Goal: Transaction & Acquisition: Download file/media

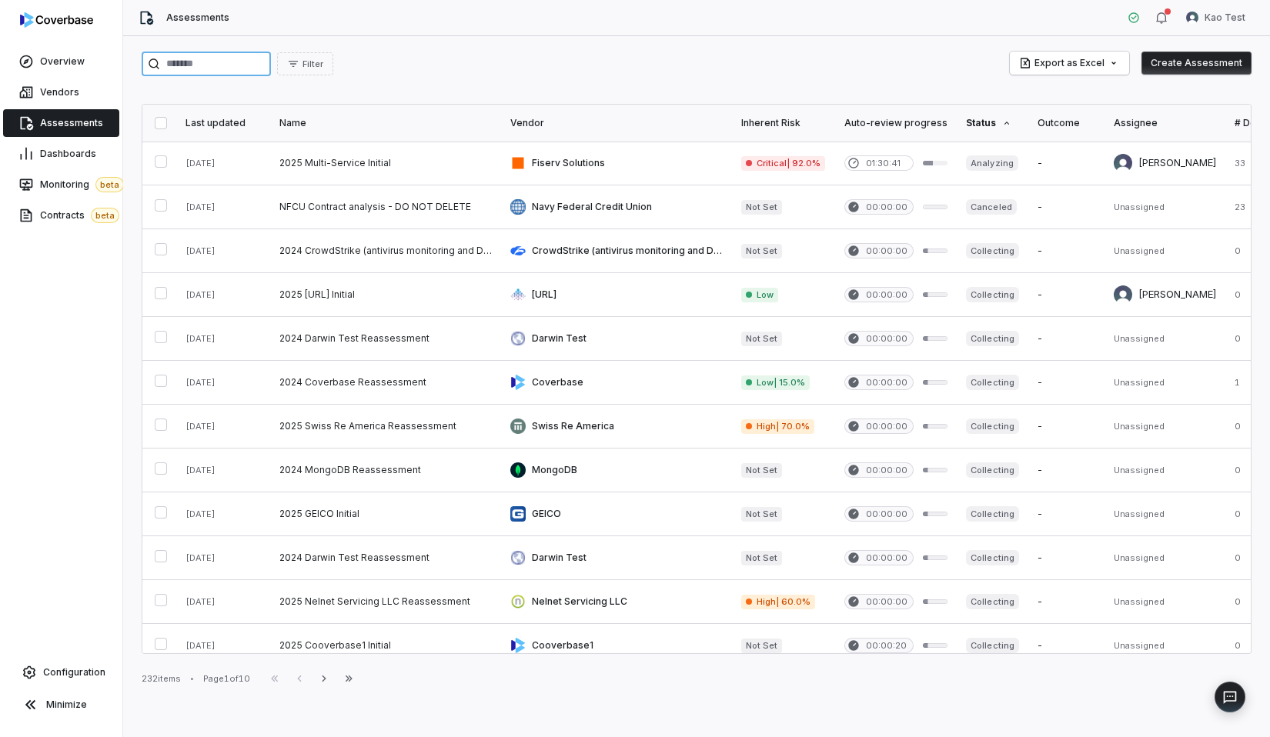
click at [239, 56] on input "search" at bounding box center [206, 64] width 129 height 25
type input "*********"
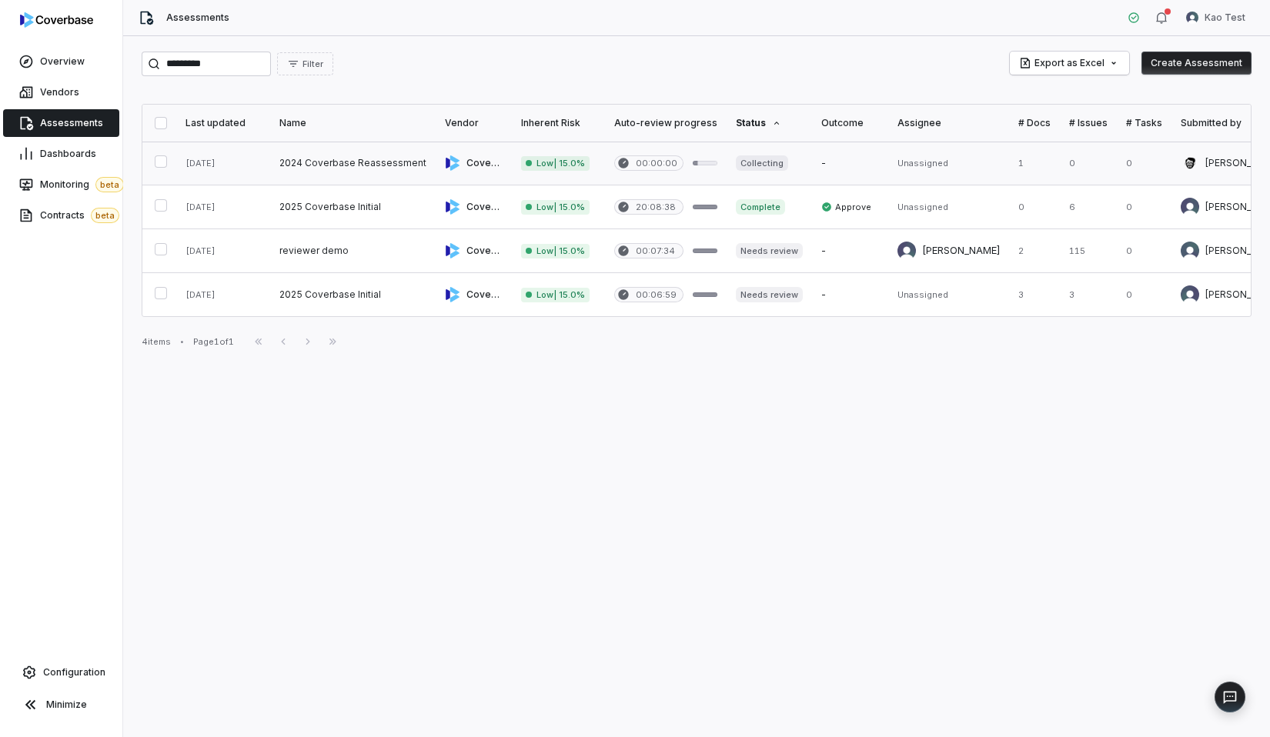
click at [571, 161] on link at bounding box center [558, 163] width 93 height 43
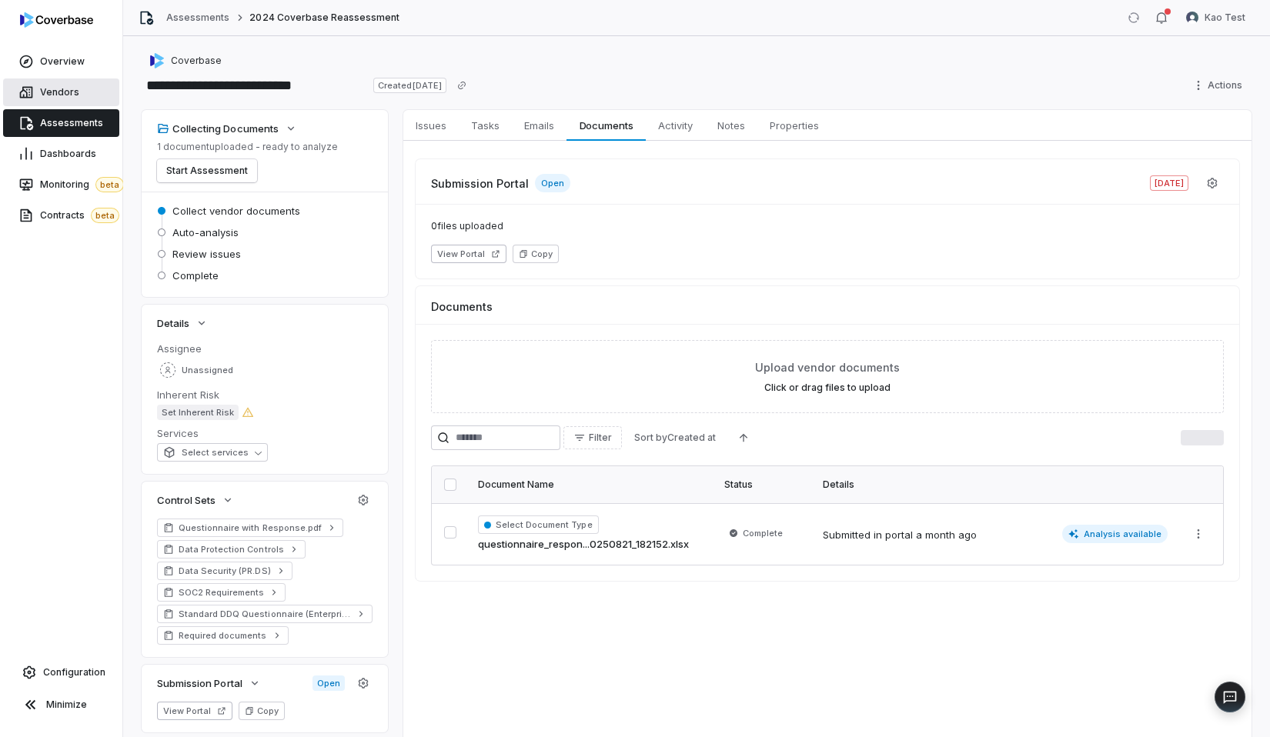
click at [89, 87] on link "Vendors" at bounding box center [61, 92] width 116 height 28
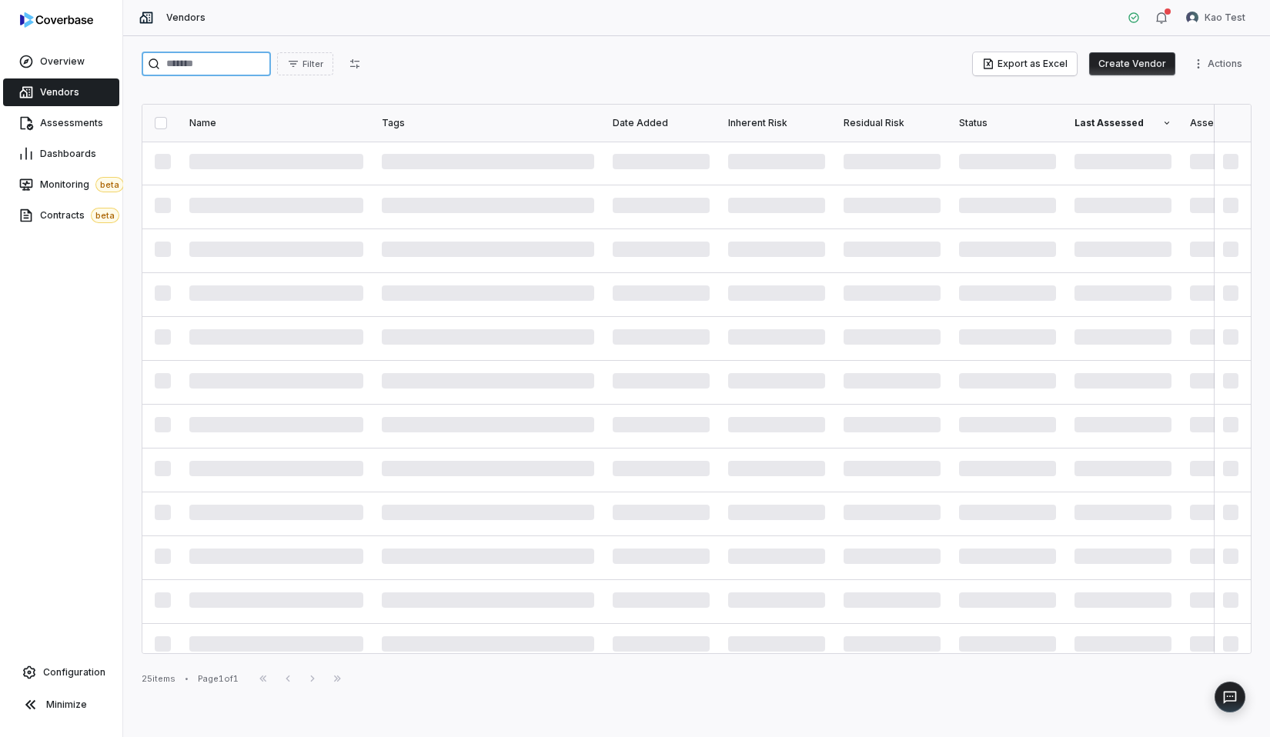
click at [271, 60] on input "search" at bounding box center [206, 64] width 129 height 25
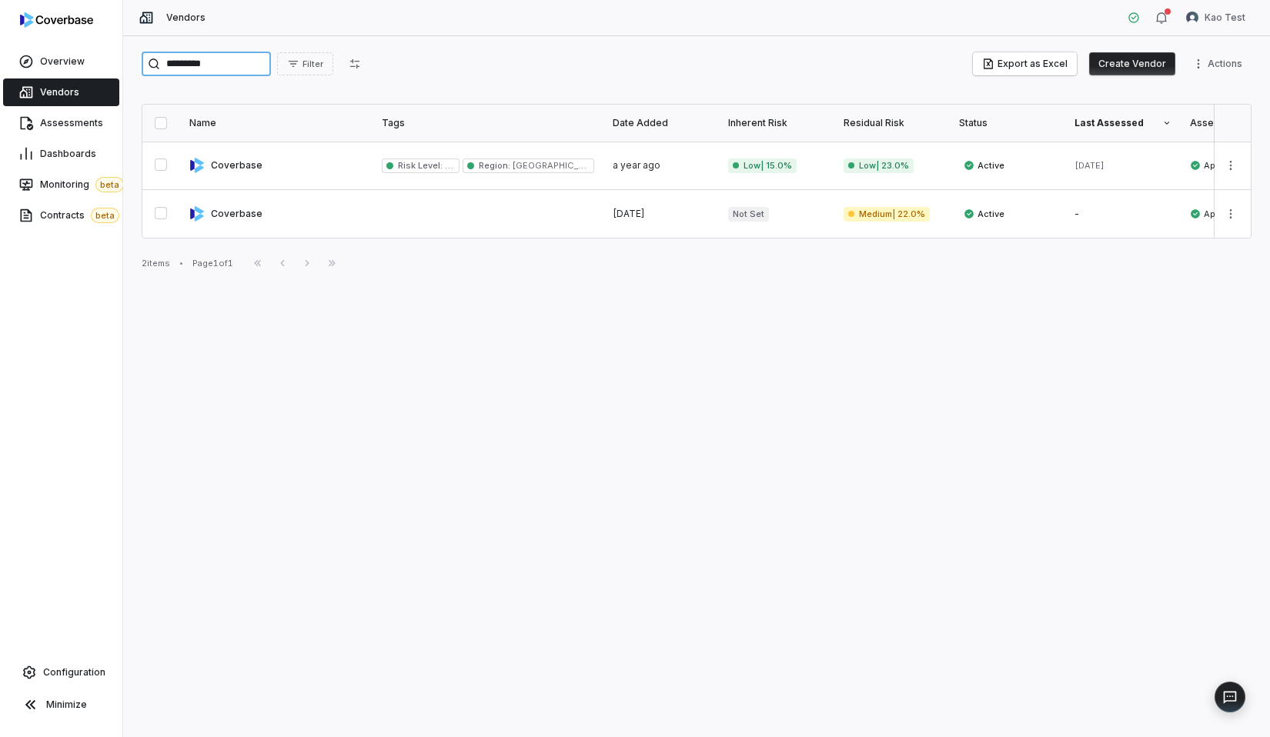
type input "*********"
click at [616, 178] on link at bounding box center [660, 166] width 115 height 48
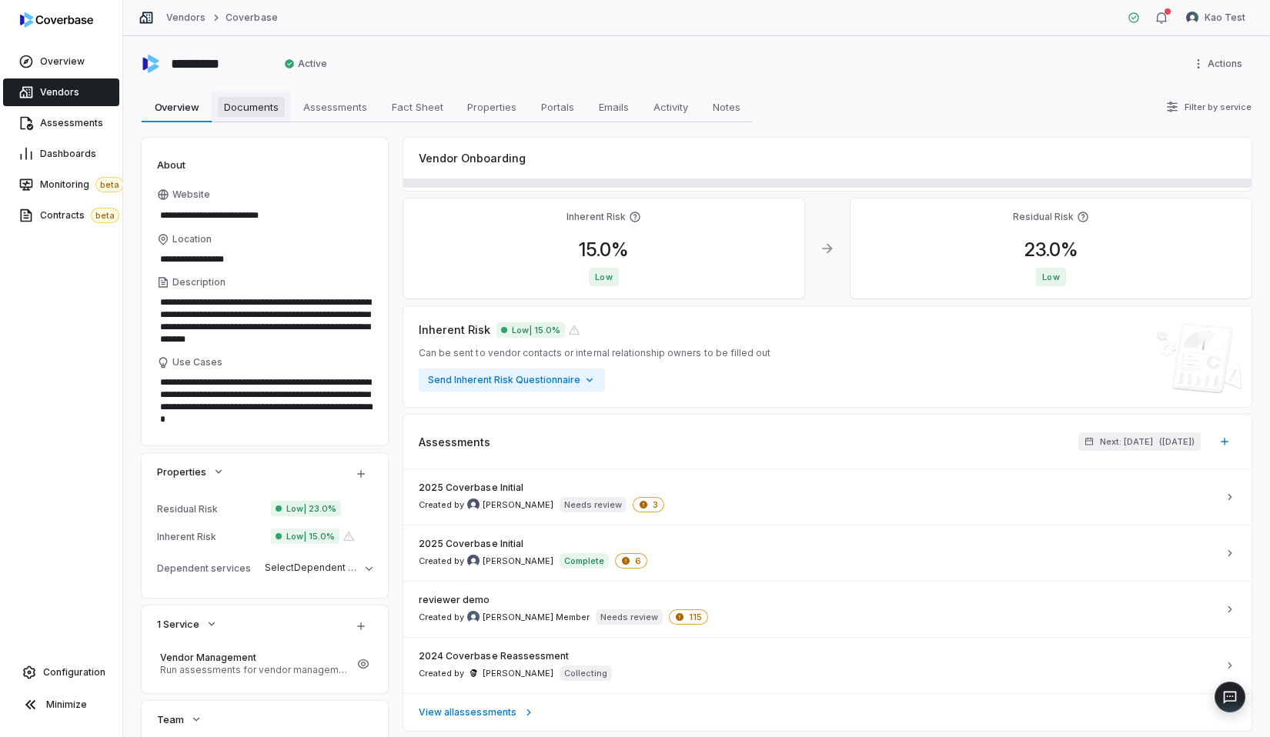
click at [277, 105] on span "Documents" at bounding box center [251, 107] width 67 height 20
type textarea "*"
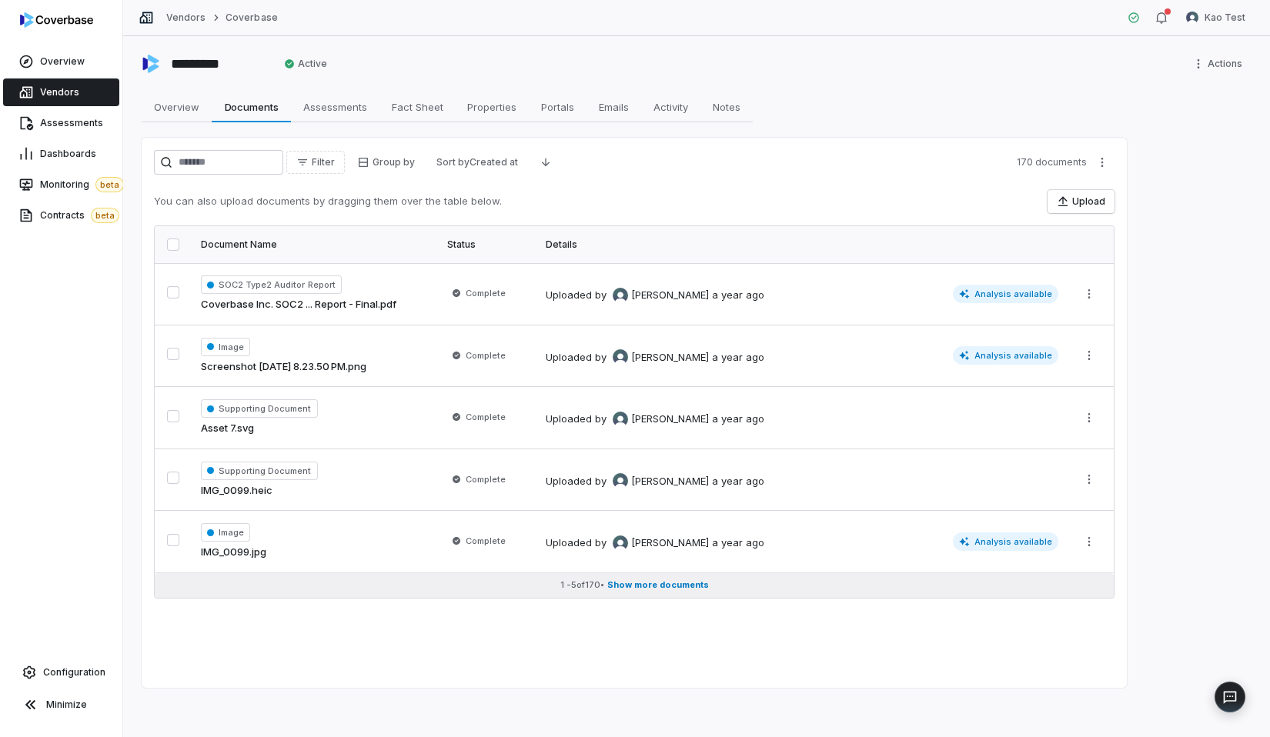
click at [575, 587] on button "1 - 5 of 170 • Show more documents" at bounding box center [634, 585] width 959 height 25
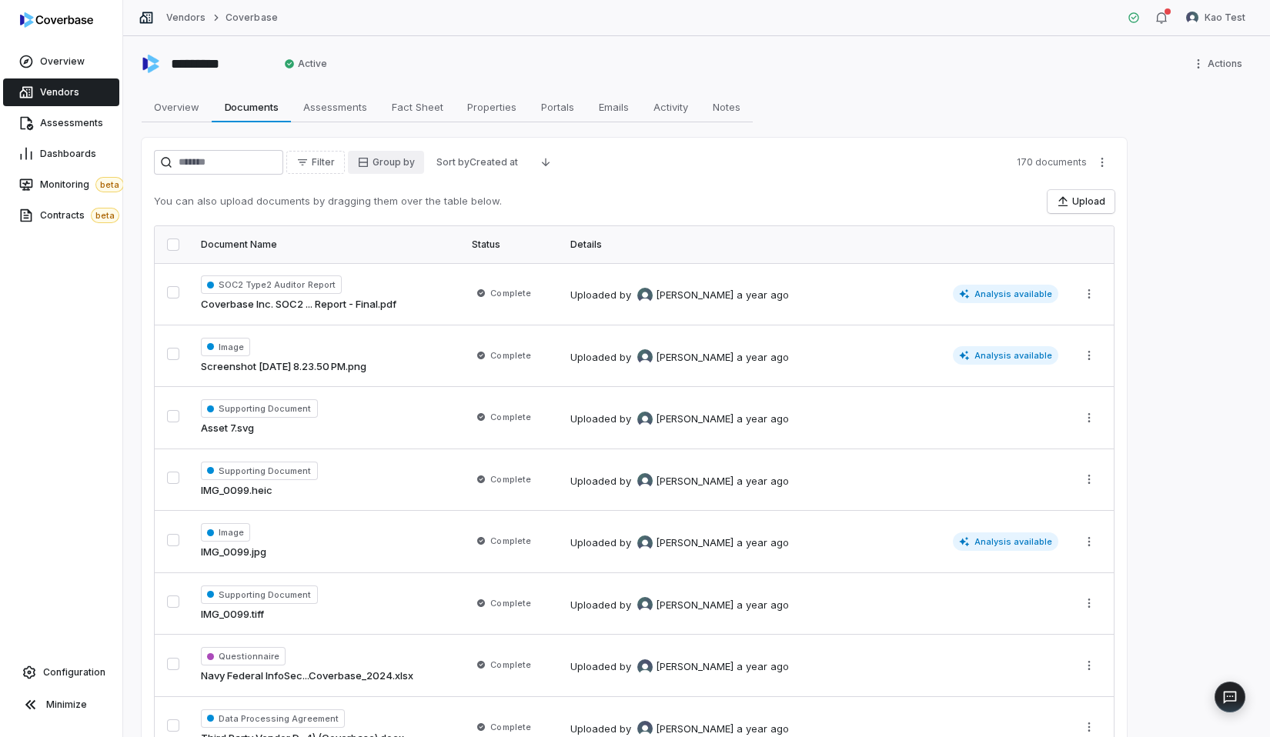
click at [361, 158] on html "Overview Vendors Assessments Dashboards Monitoring beta Contracts beta Configur…" at bounding box center [635, 368] width 1270 height 737
click at [351, 160] on html "Overview Vendors Assessments Dashboards Monitoring beta Contracts beta Configur…" at bounding box center [635, 368] width 1270 height 737
click at [335, 162] on span "Filter" at bounding box center [323, 162] width 23 height 12
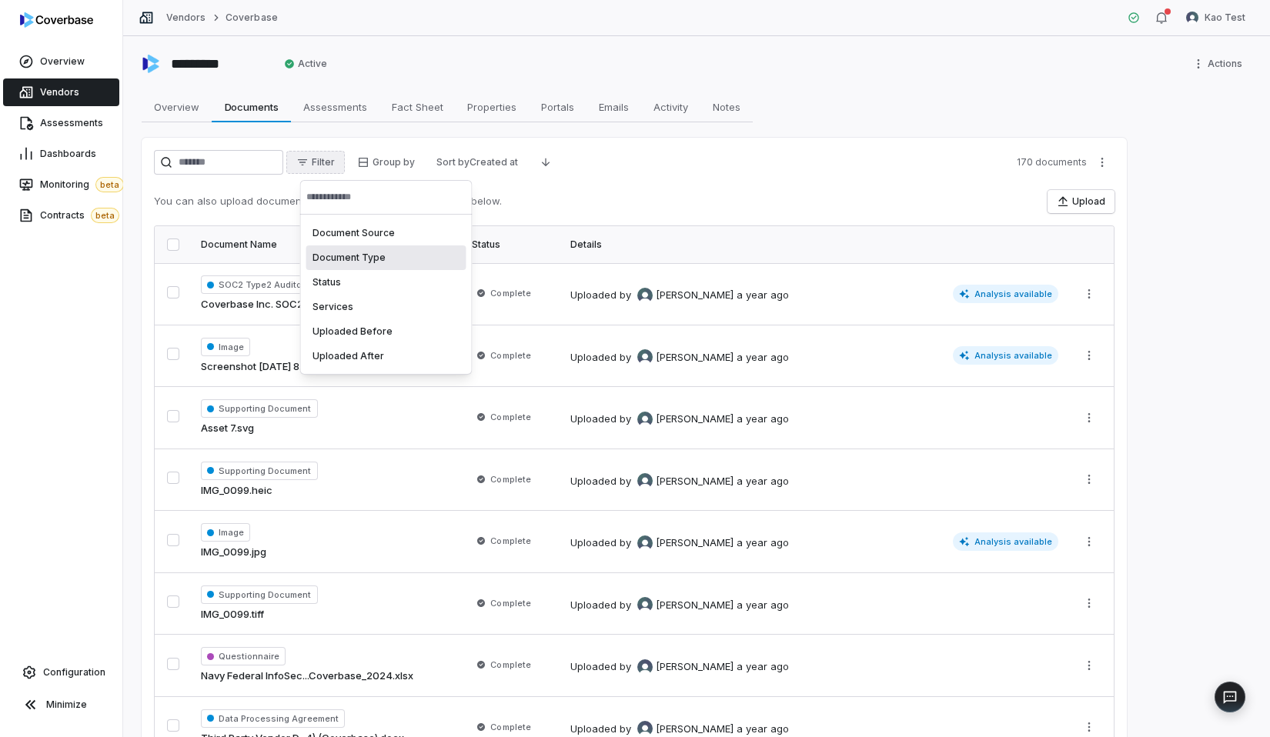
click at [373, 266] on div "Document Type" at bounding box center [386, 258] width 160 height 25
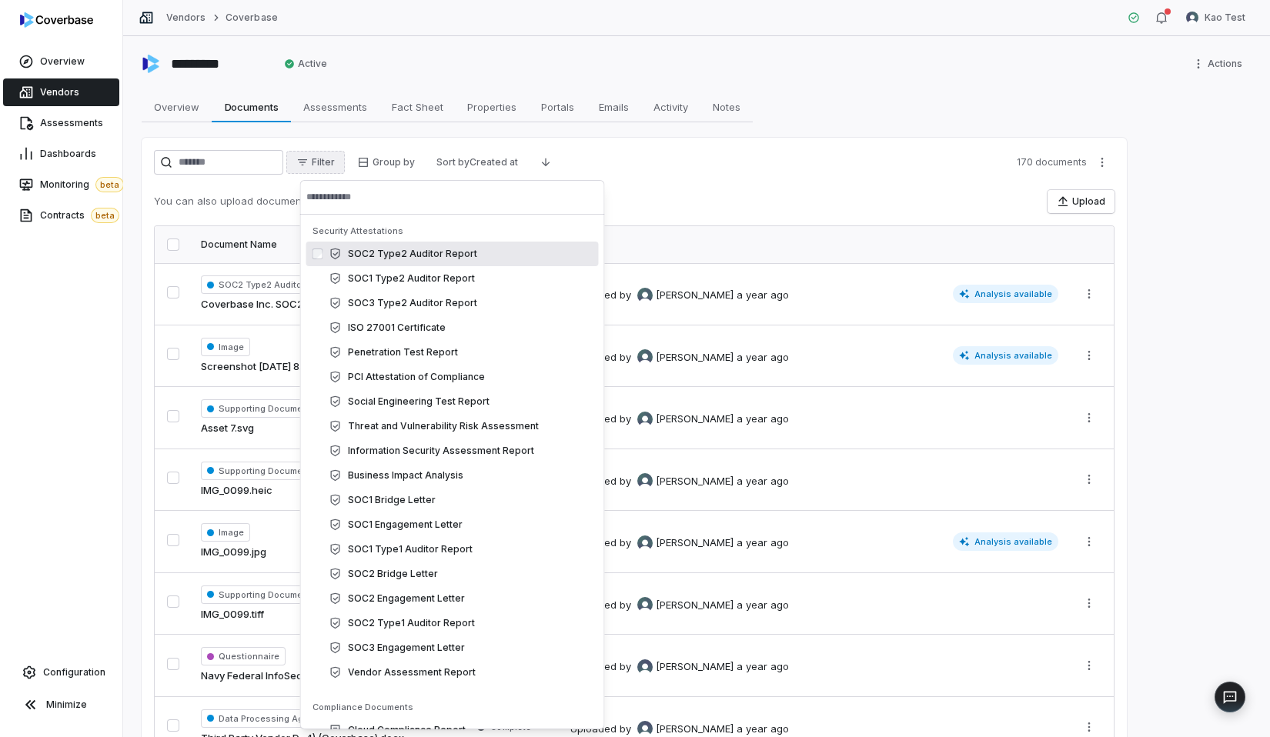
click at [419, 256] on div "SOC2 Type2 Auditor Report" at bounding box center [460, 254] width 263 height 12
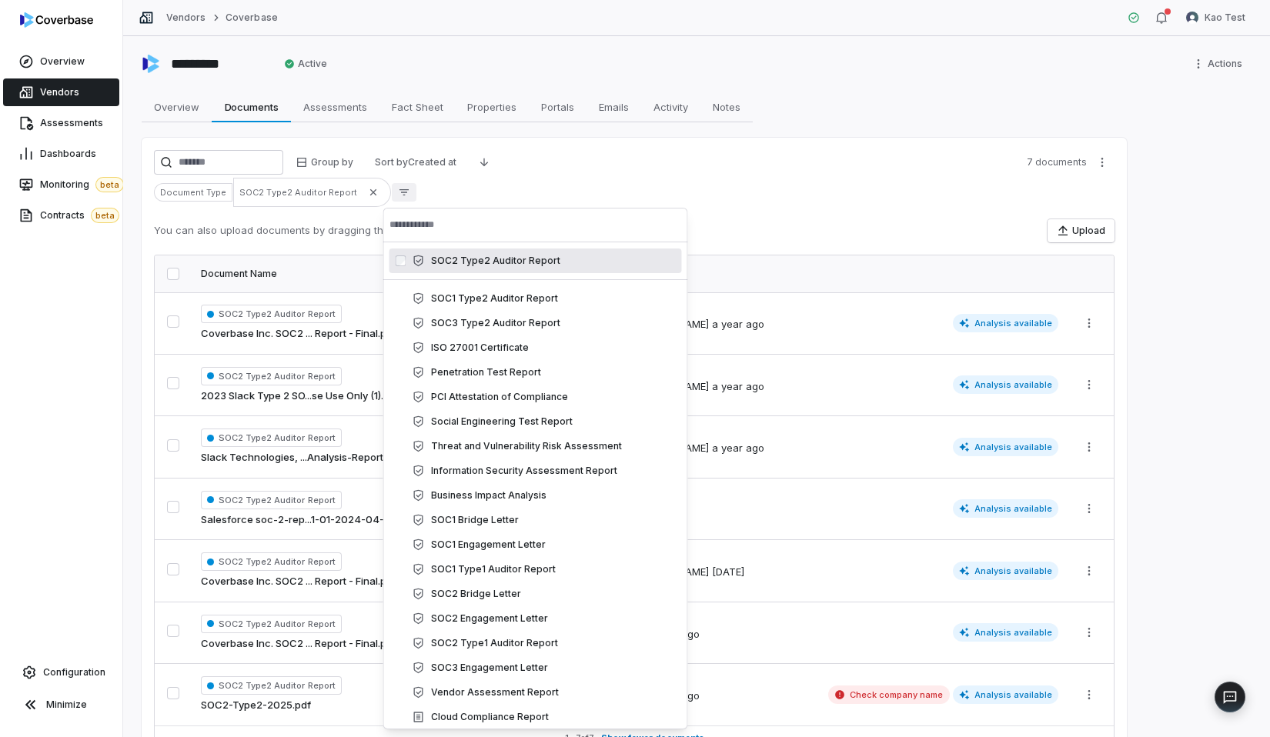
click at [659, 196] on div "Document Type SOC2 Type2 Auditor Report" at bounding box center [634, 192] width 960 height 29
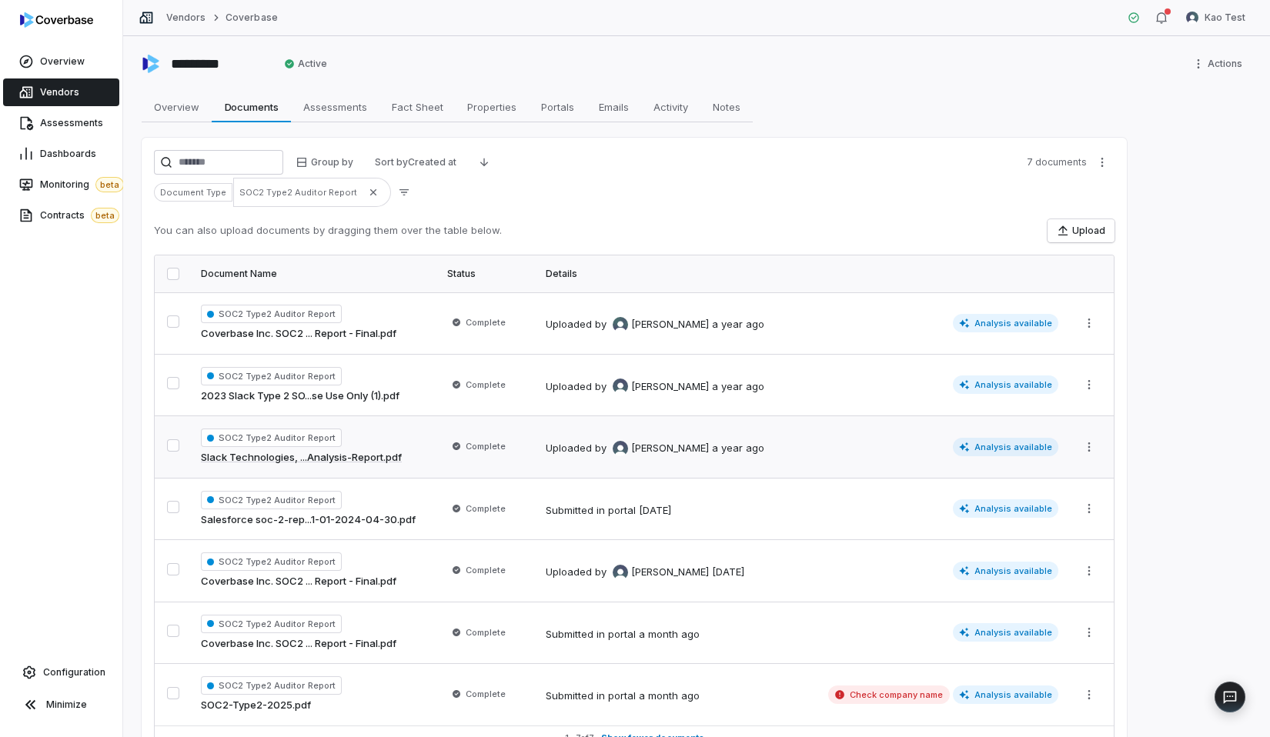
click at [426, 462] on div "SOC2 Type2 Auditor Report Slack Technologies, ...Analysis-Report.pdf" at bounding box center [315, 447] width 228 height 37
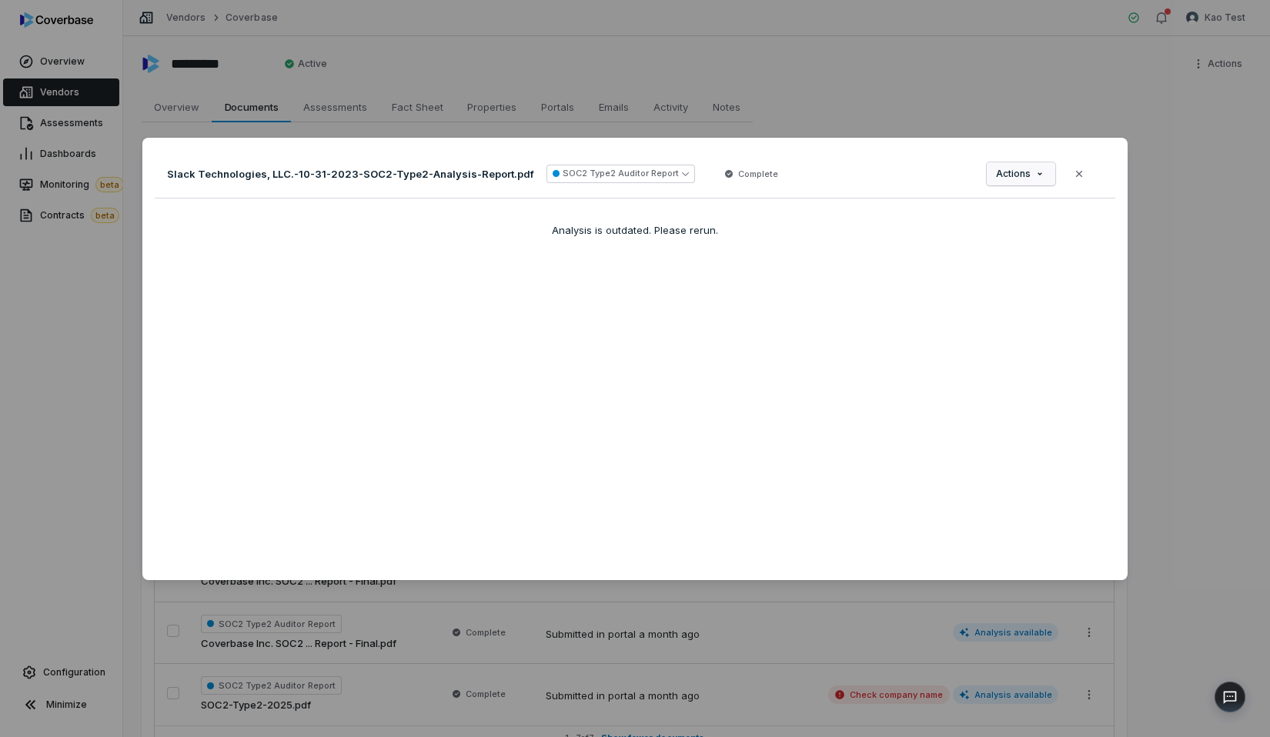
click at [1031, 180] on button "Actions" at bounding box center [1021, 173] width 68 height 23
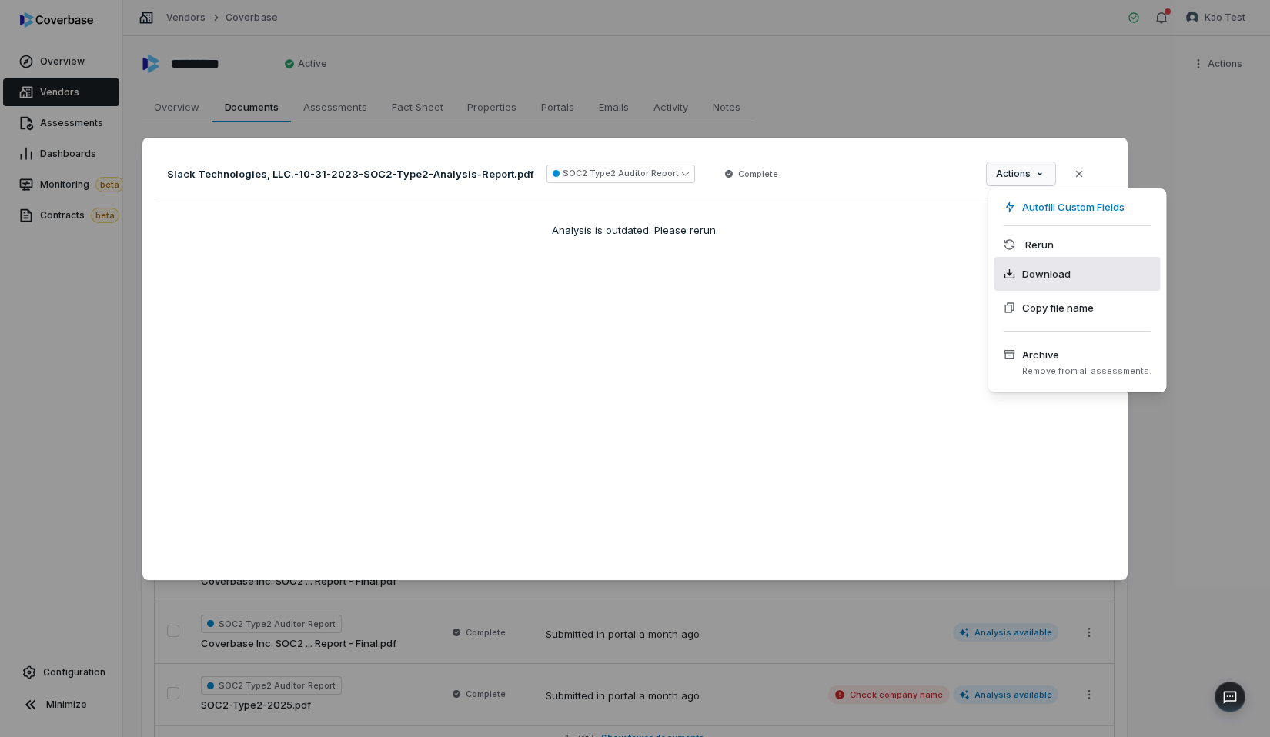
click at [1060, 271] on span "Download" at bounding box center [1046, 273] width 48 height 15
click at [1060, 271] on div "Slack Technologies, LLC.-10-31-2023-SOC2-Type2-Analysis-Report.pdf SOC2 Type2 A…" at bounding box center [634, 359] width 985 height 443
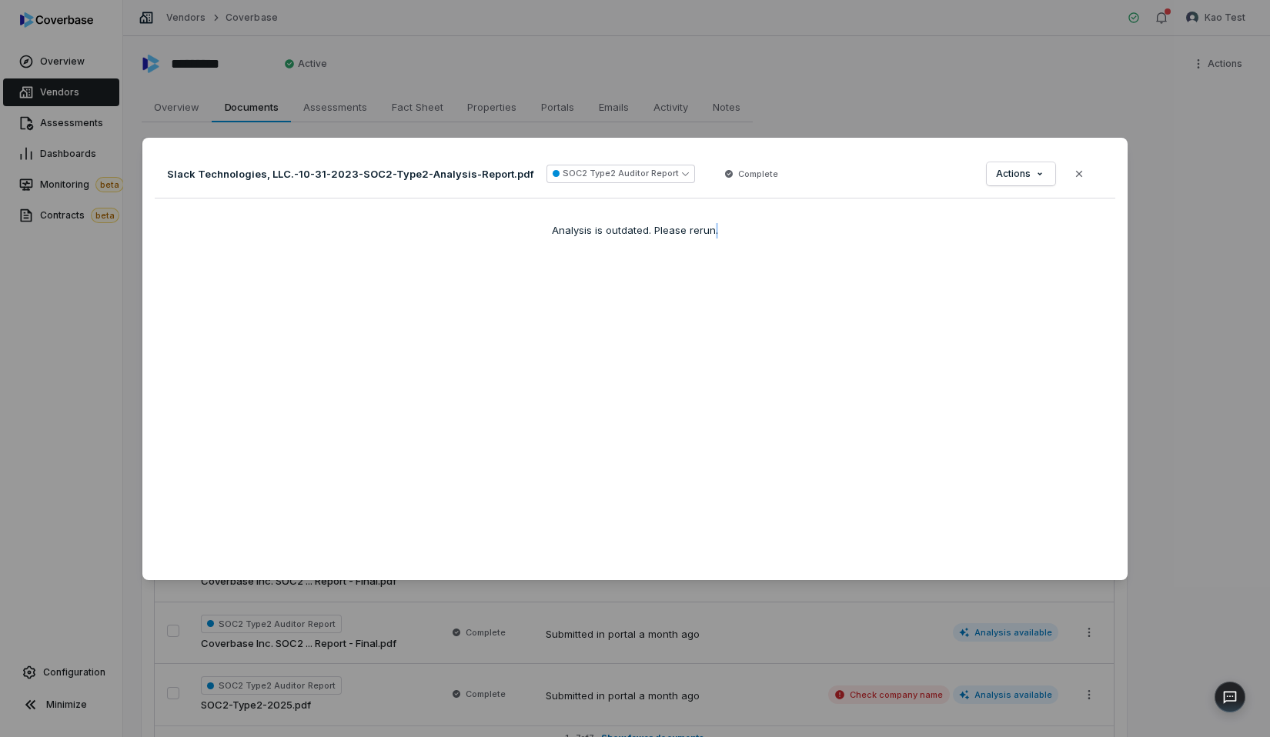
click at [1099, 105] on div "Document Preview Slack Technologies, LLC.-10-31-2023-SOC2-Type2-Analysis-Report…" at bounding box center [635, 368] width 1270 height 737
